Goal: Task Accomplishment & Management: Manage account settings

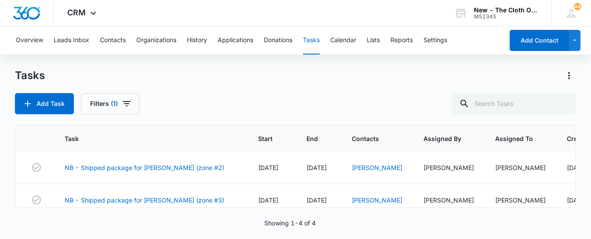
scroll to position [33, 0]
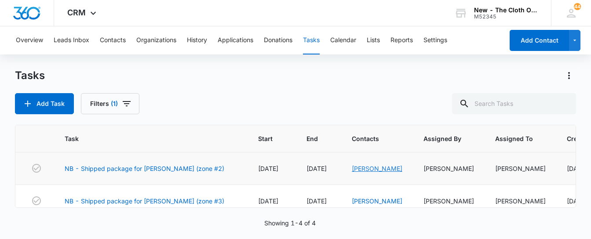
click at [396, 168] on link "[PERSON_NAME]" at bounding box center [377, 168] width 51 height 7
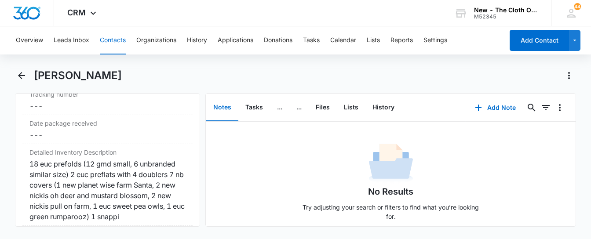
scroll to position [2151, 0]
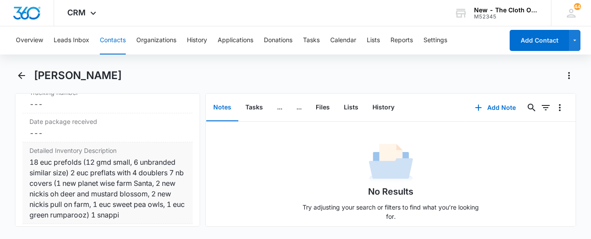
click at [140, 176] on div "18 euc prefolds (12 gmd small, 6 unbranded similar size) 2 euc preflats with 4 …" at bounding box center [107, 188] width 157 height 63
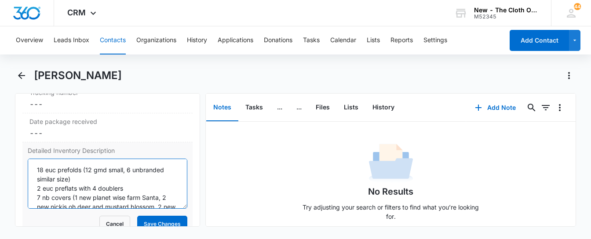
click at [138, 183] on textarea "18 euc prefolds (12 gmd small, 6 unbranded similar size) 2 euc preflats with 4 …" at bounding box center [108, 184] width 160 height 50
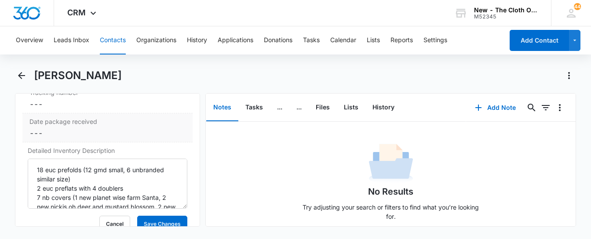
click at [160, 125] on div "Date package received Cancel Save Changes ---" at bounding box center [107, 128] width 171 height 29
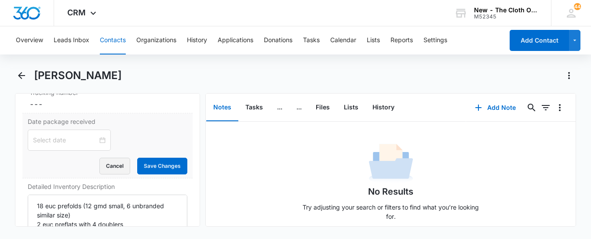
click at [124, 175] on button "Cancel" at bounding box center [114, 166] width 31 height 17
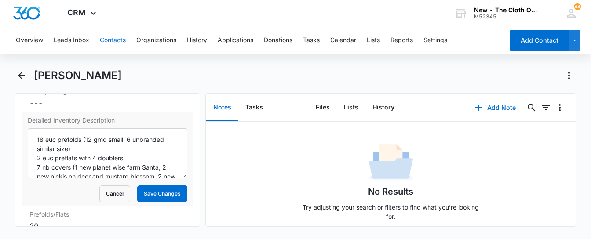
scroll to position [2188, 0]
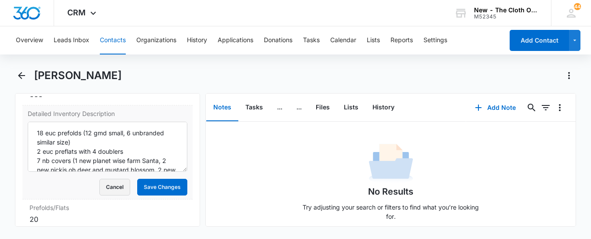
click at [121, 193] on button "Cancel" at bounding box center [114, 187] width 31 height 17
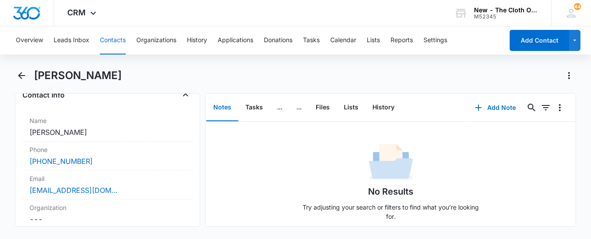
scroll to position [155, 0]
click at [121, 189] on div "[EMAIL_ADDRESS][DOMAIN_NAME]" at bounding box center [107, 189] width 157 height 11
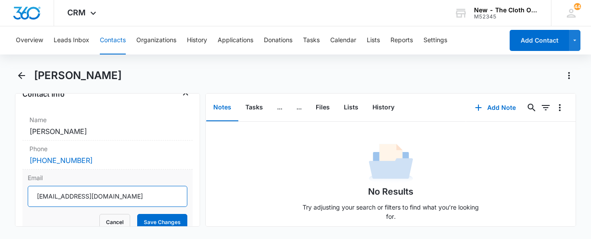
click at [133, 198] on input "[EMAIL_ADDRESS][DOMAIN_NAME]" at bounding box center [108, 196] width 160 height 21
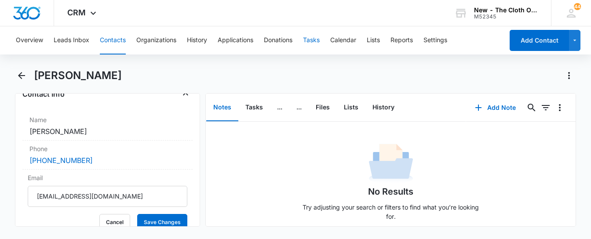
click at [319, 39] on button "Tasks" at bounding box center [311, 40] width 17 height 28
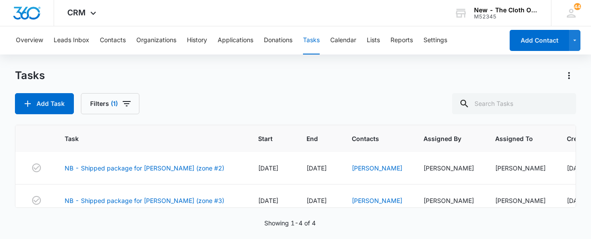
scroll to position [49, 0]
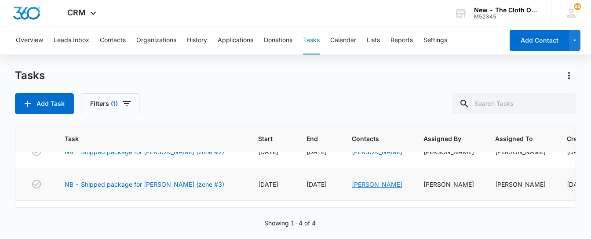
click at [386, 185] on link "[PERSON_NAME]" at bounding box center [377, 184] width 51 height 7
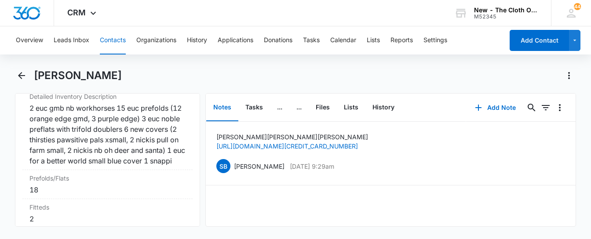
scroll to position [2216, 0]
click at [128, 147] on div "2 euc gmb nb workhorses 15 euc prefolds (12 orange edge gmd, 3 purple edge) 3 e…" at bounding box center [107, 133] width 157 height 63
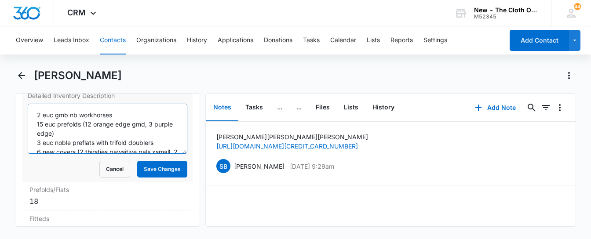
click at [106, 140] on textarea "2 euc gmb nb workhorses 15 euc prefolds (12 orange edge gmd, 3 purple edge) 3 e…" at bounding box center [108, 129] width 160 height 50
click at [110, 178] on button "Cancel" at bounding box center [114, 169] width 31 height 17
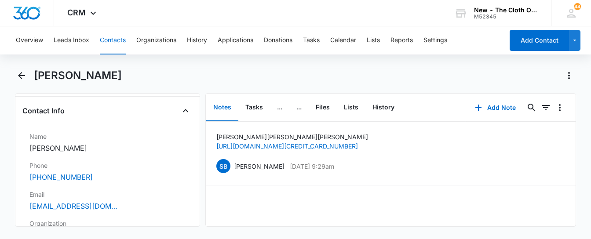
scroll to position [139, 0]
click at [127, 207] on div "[EMAIL_ADDRESS][DOMAIN_NAME]" at bounding box center [107, 206] width 157 height 11
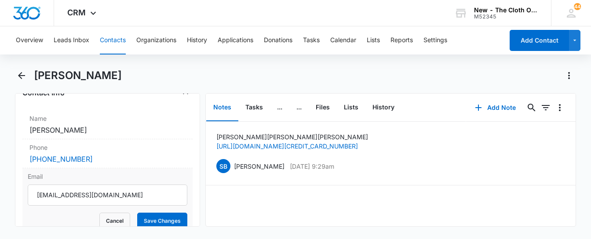
scroll to position [157, 0]
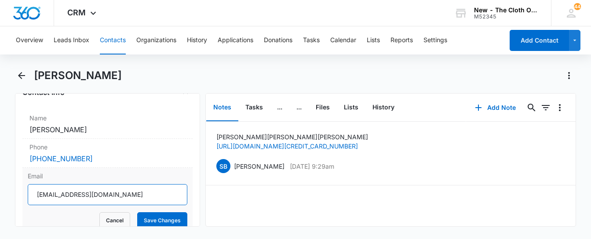
click at [137, 198] on input "[EMAIL_ADDRESS][DOMAIN_NAME]" at bounding box center [108, 194] width 160 height 21
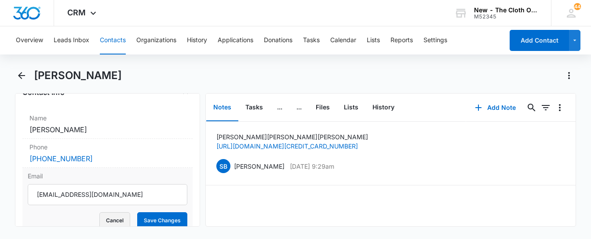
click at [123, 219] on button "Cancel" at bounding box center [114, 221] width 31 height 17
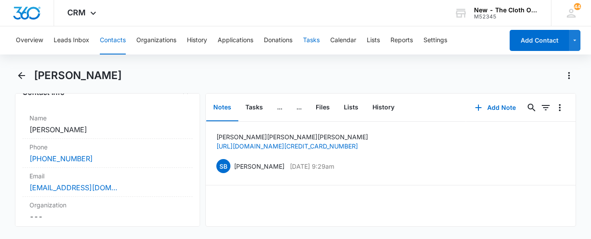
click at [318, 40] on button "Tasks" at bounding box center [311, 40] width 17 height 28
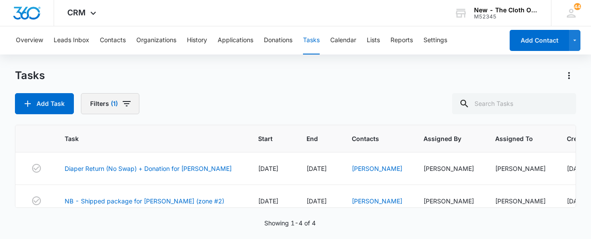
click at [117, 101] on span "(1)" at bounding box center [114, 104] width 7 height 6
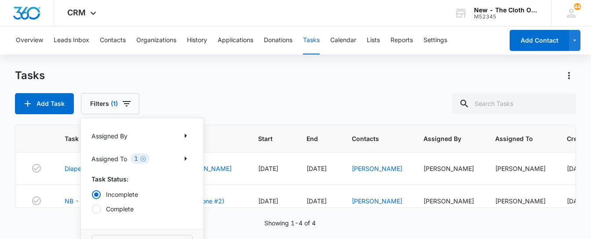
click at [94, 210] on div at bounding box center [96, 209] width 9 height 9
click at [92, 209] on input "Complete" at bounding box center [92, 209] width 0 height 0
radio input "false"
radio input "true"
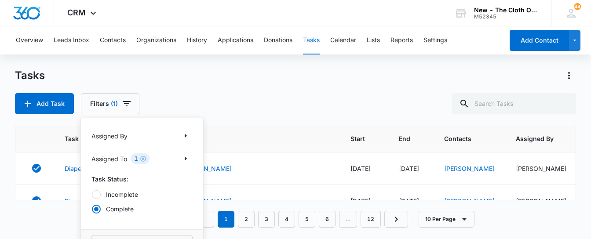
click at [172, 77] on div "Tasks" at bounding box center [296, 76] width 562 height 14
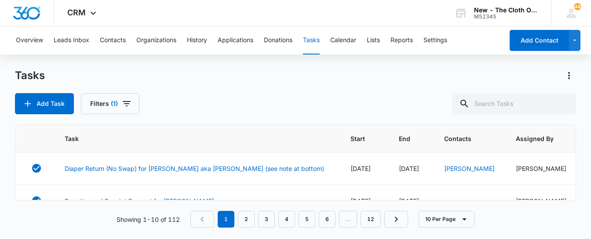
scroll to position [99, 0]
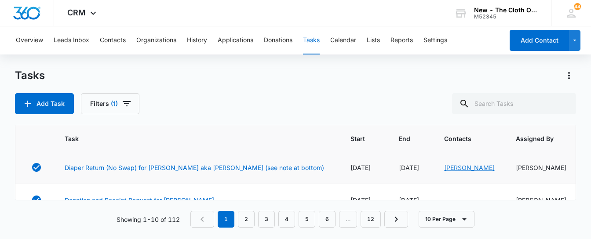
click at [448, 169] on link "[PERSON_NAME]" at bounding box center [469, 167] width 51 height 7
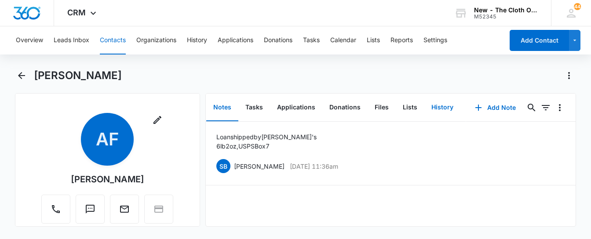
click at [439, 106] on button "History" at bounding box center [443, 107] width 36 height 27
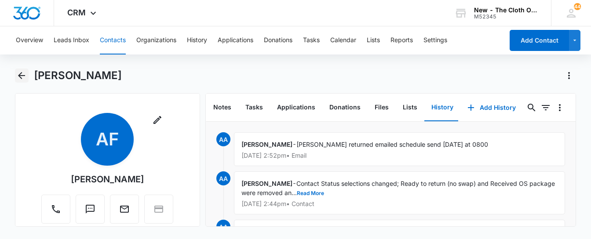
click at [18, 76] on icon "Back" at bounding box center [21, 75] width 11 height 11
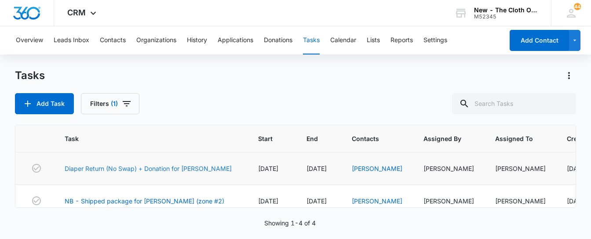
scroll to position [75, 0]
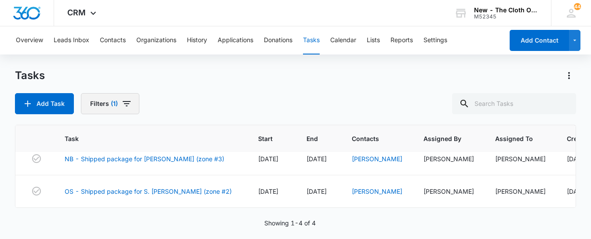
click at [119, 104] on button "Filters (1)" at bounding box center [110, 103] width 59 height 21
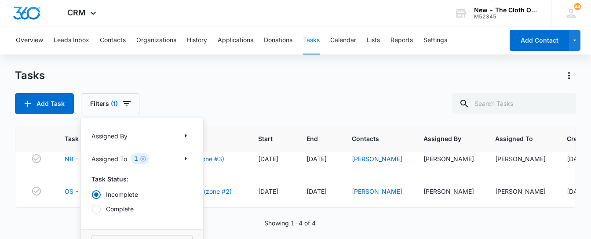
click at [110, 211] on label "Complete" at bounding box center [142, 209] width 101 height 9
click at [92, 209] on input "Complete" at bounding box center [92, 209] width 0 height 0
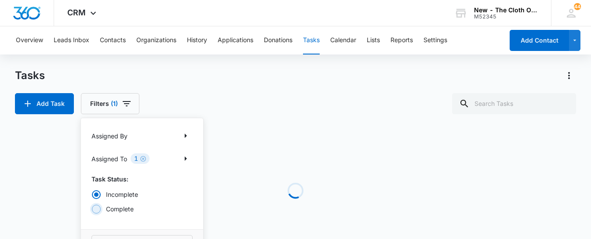
radio input "false"
radio input "true"
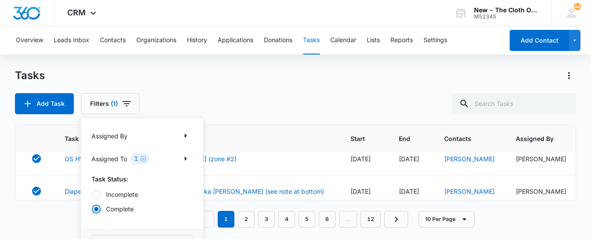
click at [157, 88] on div "Tasks Add Task Filters (1) Assigned By Assigned To 1 Task Status: Incomplete Co…" at bounding box center [296, 92] width 562 height 46
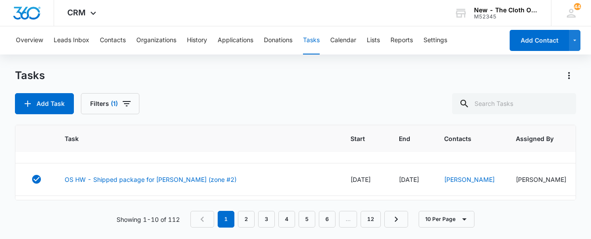
scroll to position [57, 0]
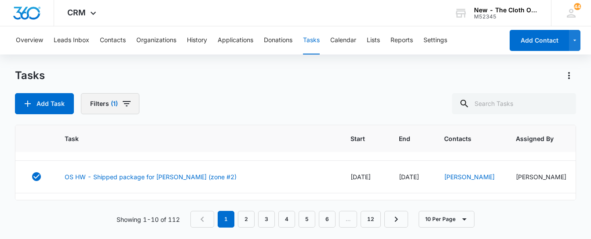
click at [113, 101] on span "(1)" at bounding box center [114, 104] width 7 height 6
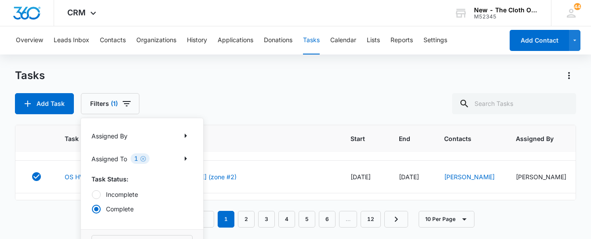
click at [103, 196] on label "Incomplete" at bounding box center [142, 194] width 101 height 9
click at [92, 195] on input "Incomplete" at bounding box center [92, 194] width 0 height 0
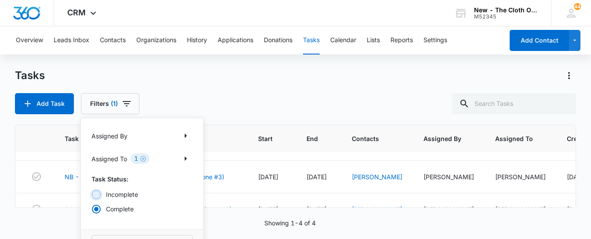
radio input "true"
click at [177, 92] on div "Tasks Add Task Filters (1) Assigned By Assigned To 1 Task Status: Incomplete Co…" at bounding box center [296, 92] width 562 height 46
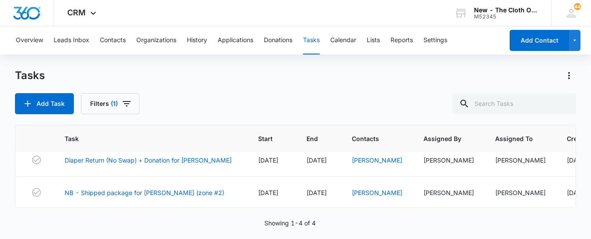
scroll to position [0, 0]
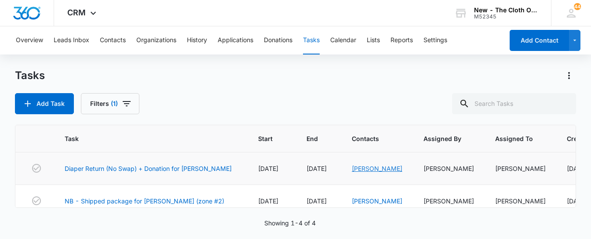
click at [392, 170] on link "[PERSON_NAME]" at bounding box center [377, 168] width 51 height 7
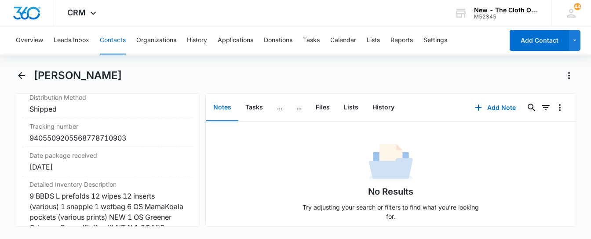
scroll to position [2236, 0]
click at [369, 102] on button "History" at bounding box center [384, 107] width 36 height 27
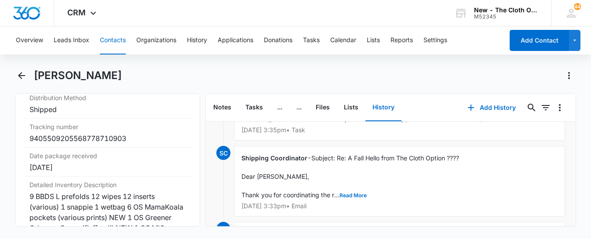
scroll to position [30, 0]
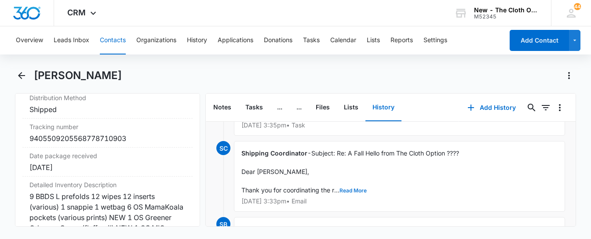
click at [352, 189] on button "Read More" at bounding box center [353, 190] width 27 height 5
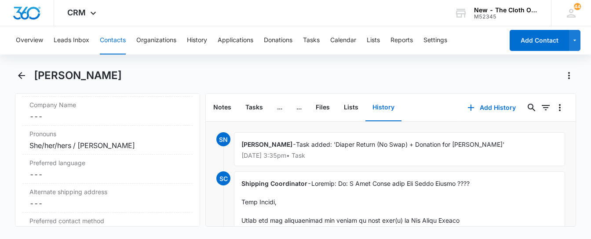
scroll to position [0, 0]
